Goal: Book appointment/travel/reservation

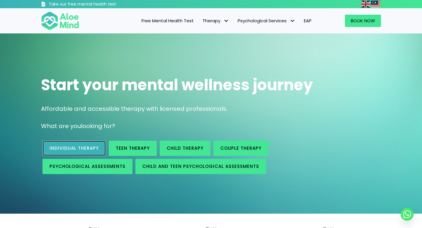
click at [90, 145] on span "Individual therapy" at bounding box center [73, 148] width 49 height 6
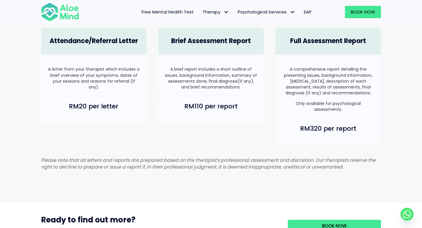
scroll to position [380, 0]
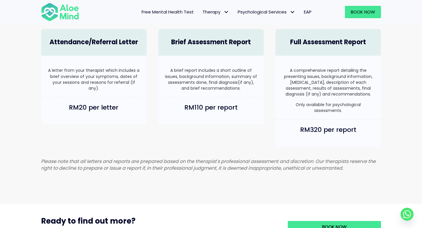
click at [110, 42] on h4 "Attendance/Referral Letter" at bounding box center [94, 42] width 94 height 9
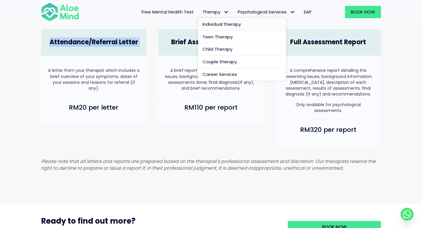
click at [218, 24] on span "Individual therapy" at bounding box center [221, 24] width 38 height 6
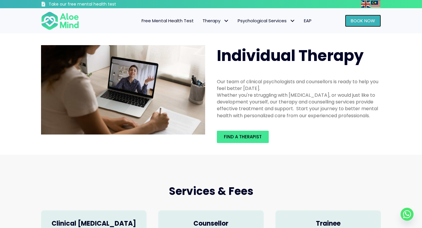
click at [352, 25] on link "Book Now" at bounding box center [363, 21] width 36 height 12
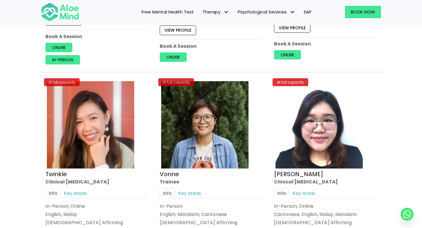
scroll to position [2223, 0]
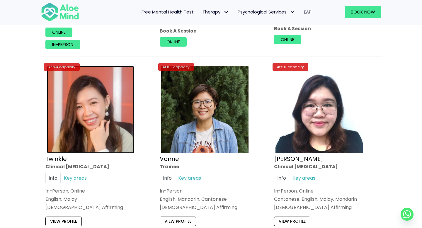
click at [72, 89] on img at bounding box center [90, 109] width 87 height 87
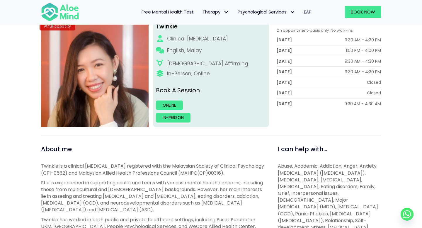
scroll to position [88, 0]
click at [175, 107] on link "Online" at bounding box center [169, 105] width 27 height 9
